Goal: Transaction & Acquisition: Download file/media

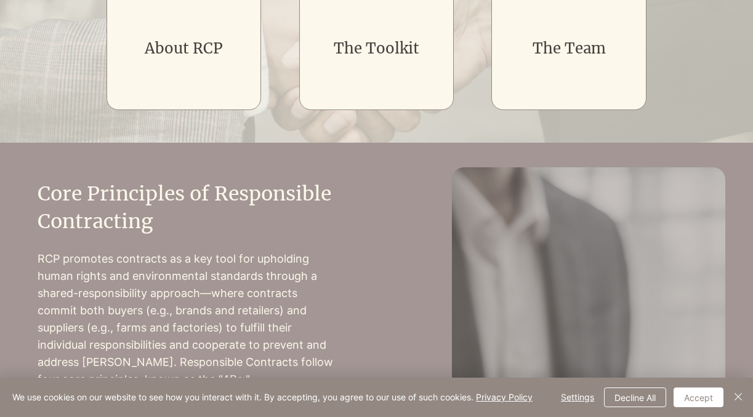
scroll to position [336, 0]
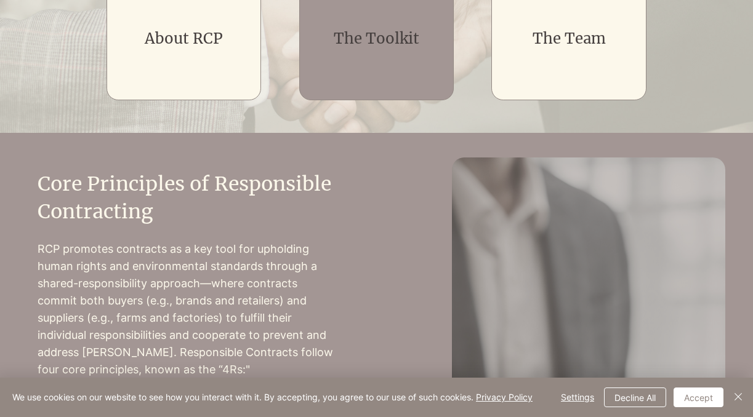
click at [348, 86] on div "main content" at bounding box center [376, 38] width 155 height 123
click at [356, 44] on link "The Toolkit" at bounding box center [377, 38] width 86 height 19
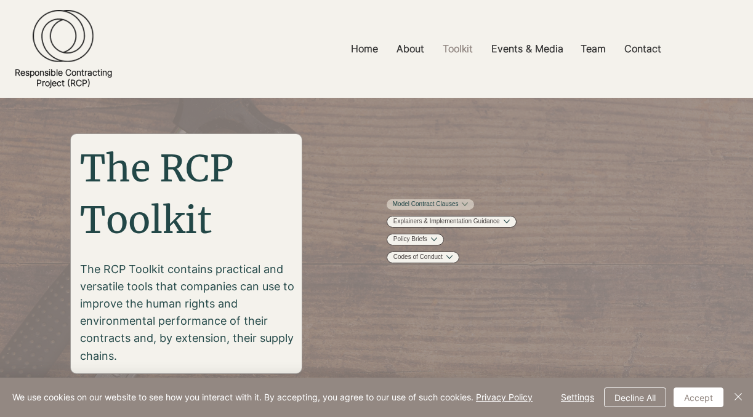
click at [431, 203] on link "Model Contract Clauses" at bounding box center [426, 204] width 66 height 9
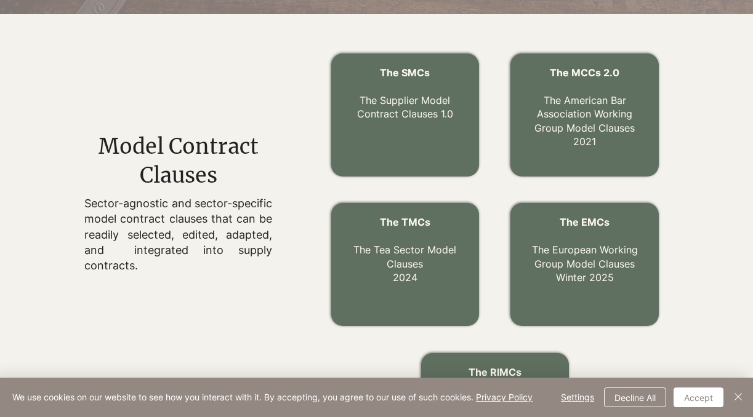
scroll to position [386, 0]
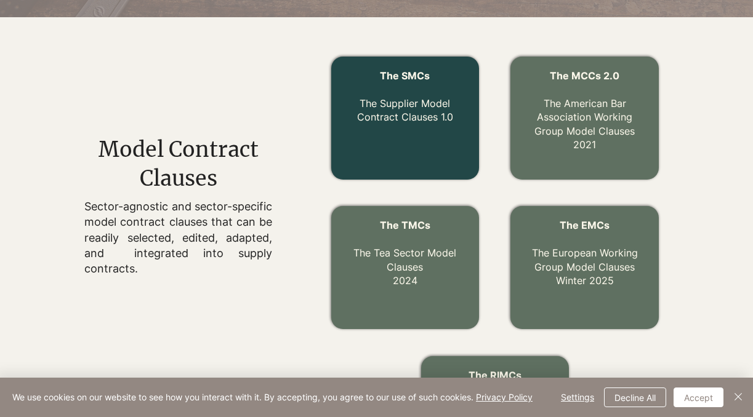
click at [396, 121] on link "The Supplier Model Contract Clauses 1.0" at bounding box center [405, 110] width 96 height 26
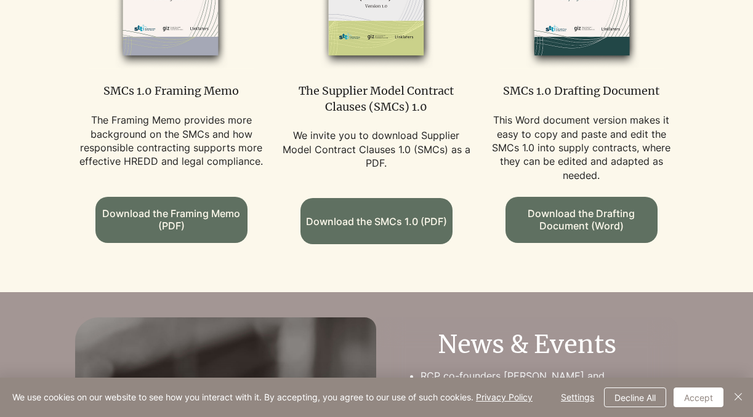
scroll to position [846, 0]
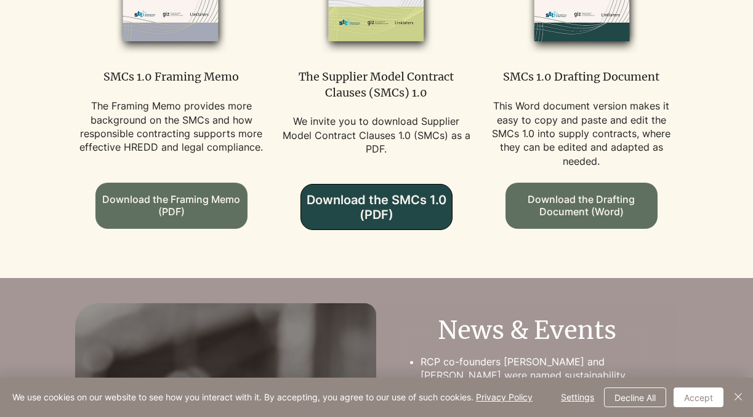
click at [385, 222] on span "Download the SMCs 1.0 (PDF)" at bounding box center [376, 208] width 151 height 30
